Goal: Task Accomplishment & Management: Use online tool/utility

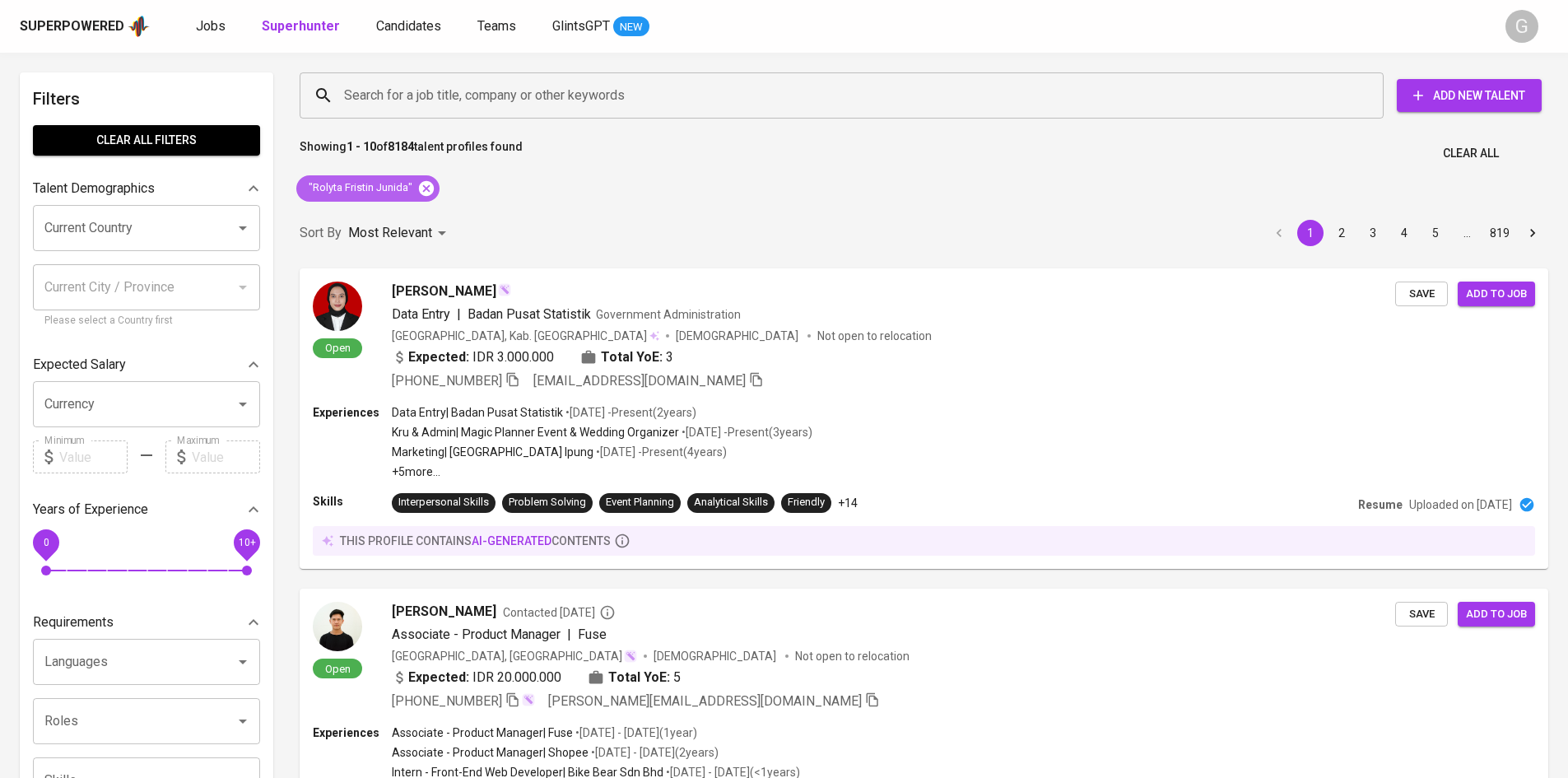
click at [429, 195] on icon at bounding box center [426, 187] width 15 height 15
click at [396, 97] on input "Search for a job title, company or other keywords" at bounding box center [846, 96] width 1011 height 31
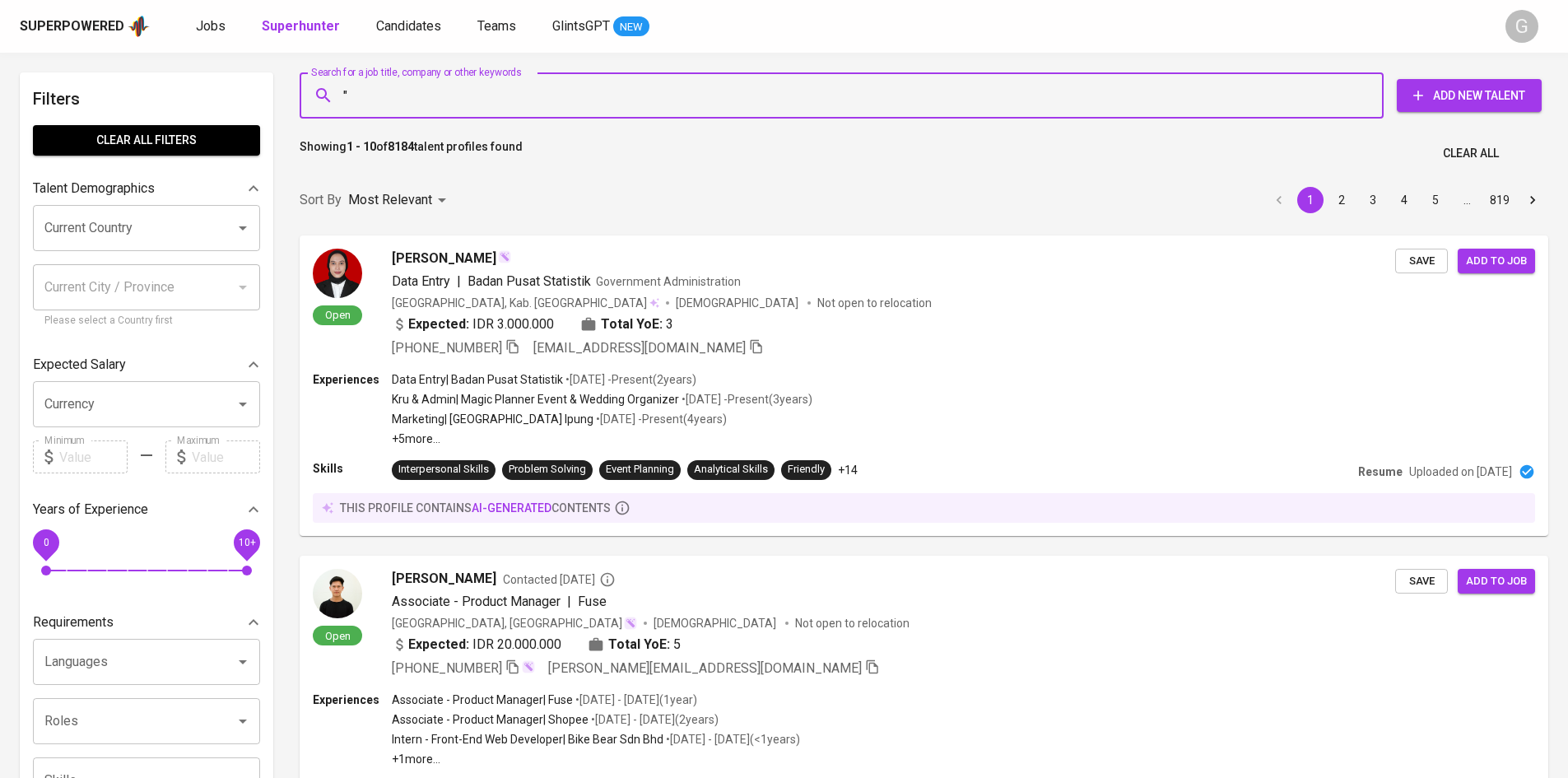
paste input "[PERSON_NAME]"
type input ""[PERSON_NAME]""
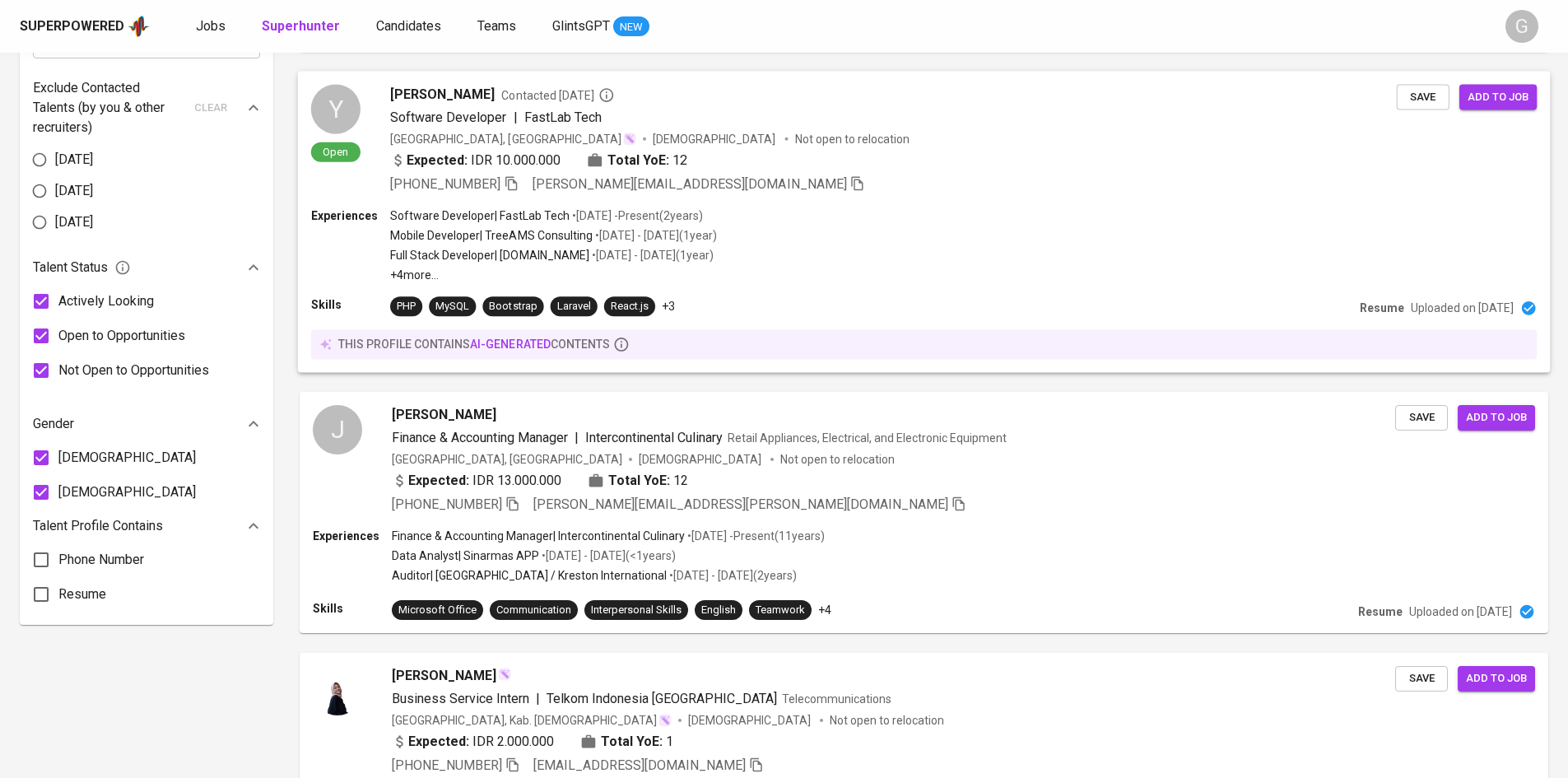
scroll to position [803, 0]
click at [963, 481] on div "Expected: IDR 13.000.000 Total YoE: 12" at bounding box center [893, 483] width 1007 height 23
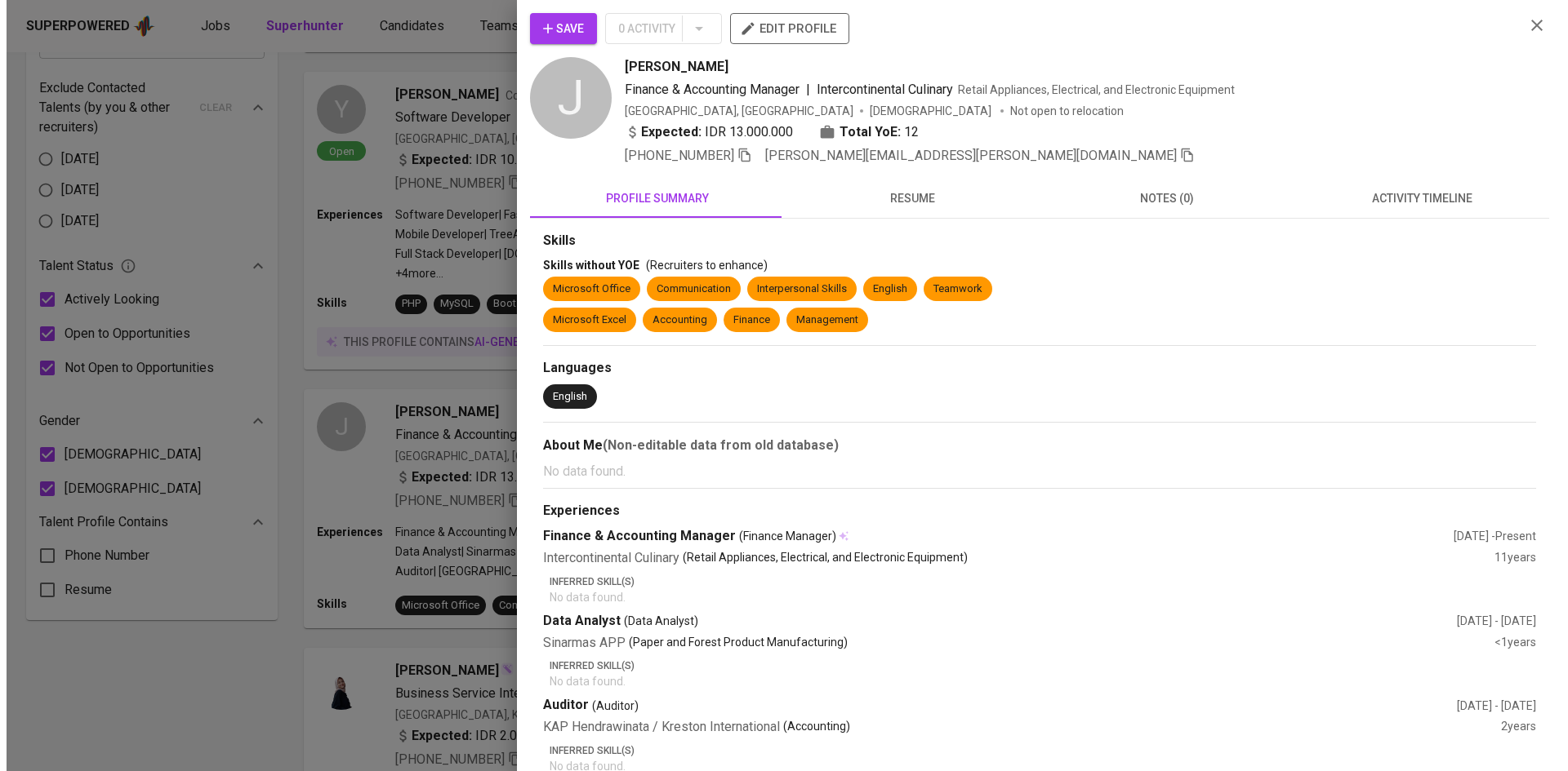
scroll to position [795, 0]
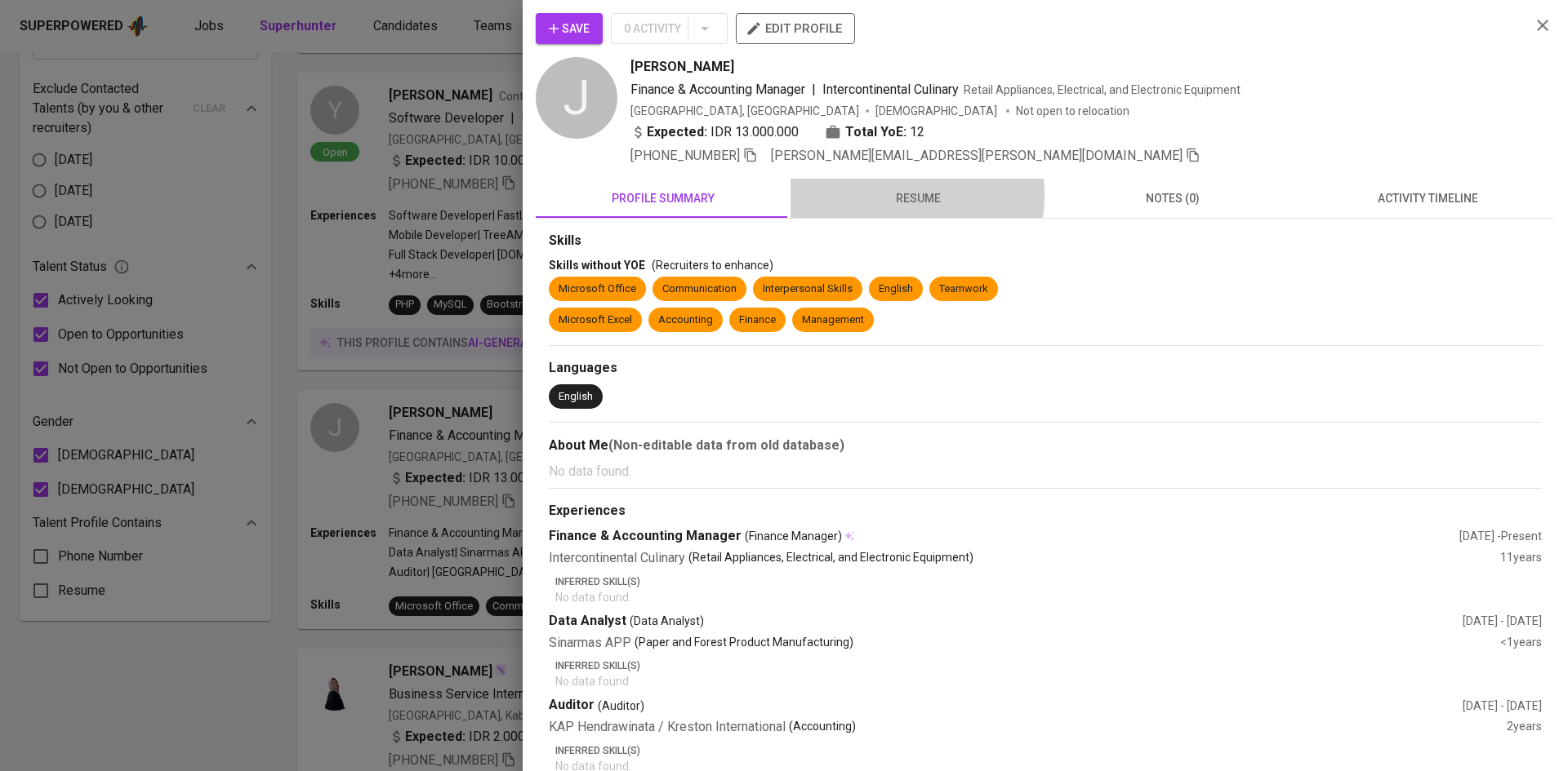
click at [894, 195] on span "resume" at bounding box center [918, 198] width 235 height 20
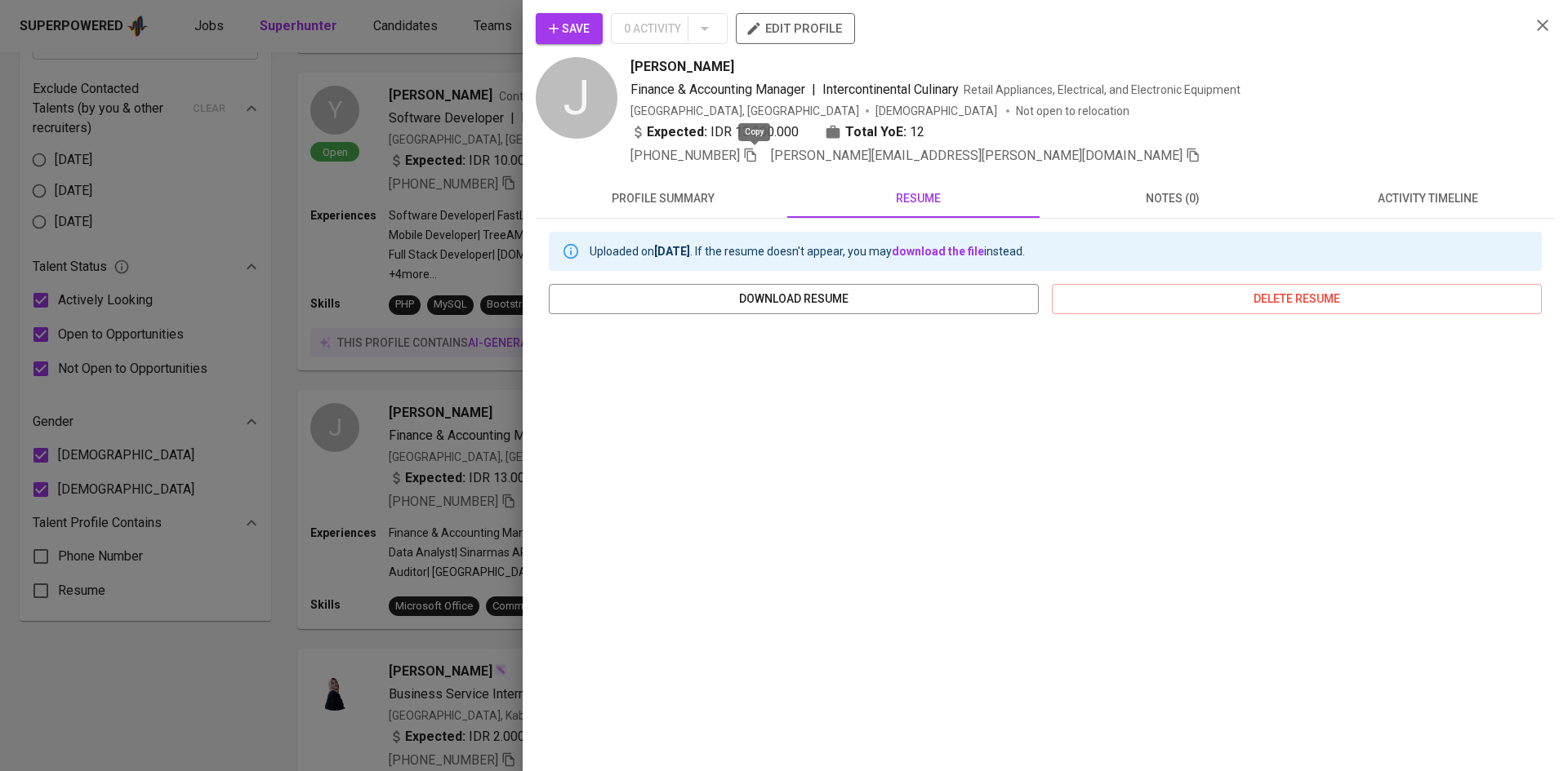
click at [749, 157] on icon "button" at bounding box center [750, 155] width 12 height 14
